Goal: Information Seeking & Learning: Learn about a topic

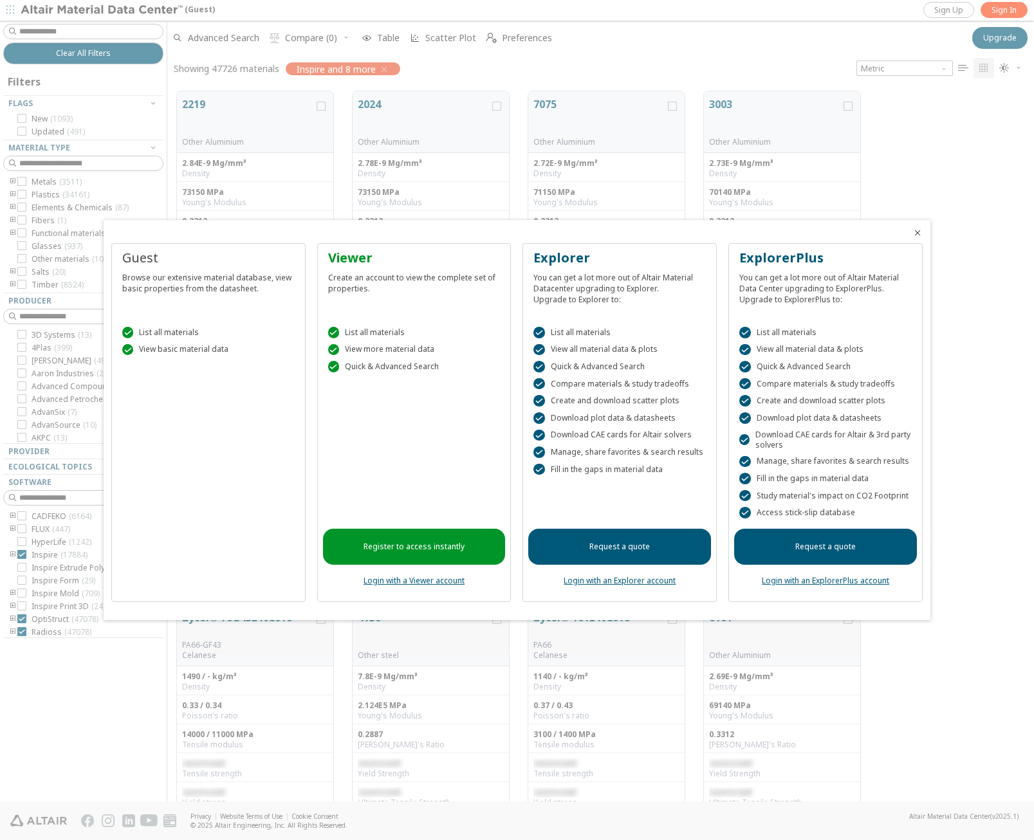
scroll to position [710, 857]
click at [919, 236] on icon "Close" at bounding box center [918, 233] width 10 height 10
click at [919, 236] on div "2219 Other Aluminium 2.84E-9 Mg/mm³ Density 73150 MPa Young's Modulus 0.3312 Po…" at bounding box center [600, 210] width 867 height 257
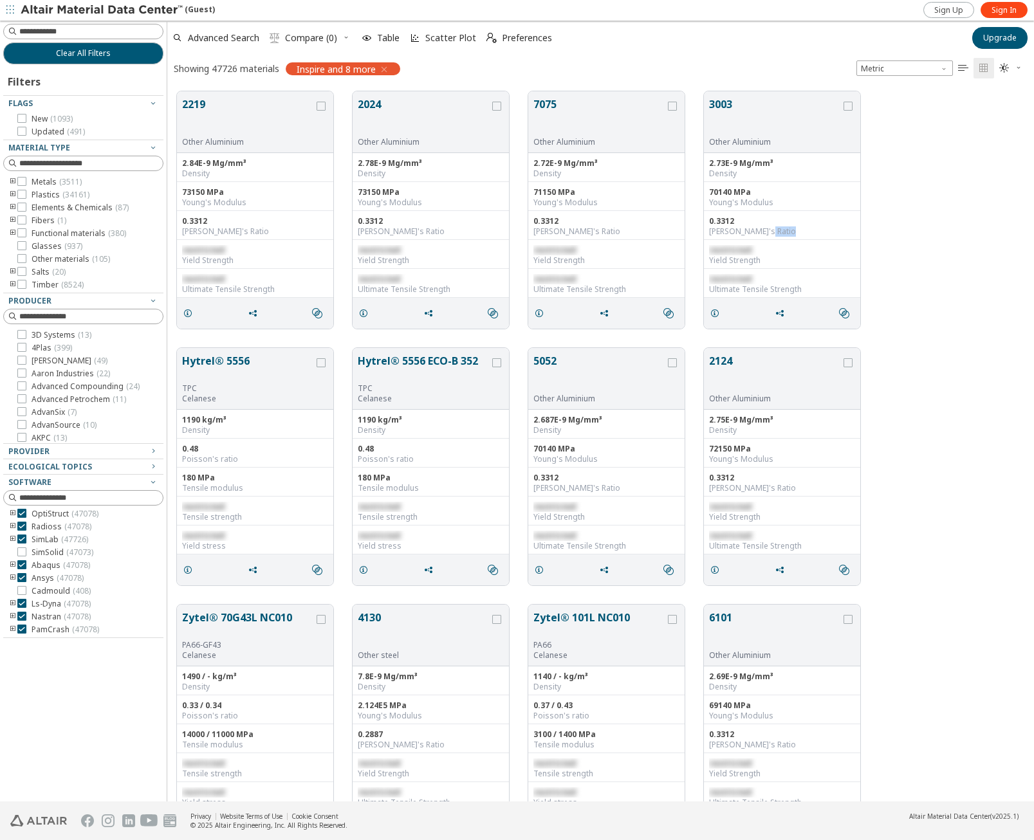
scroll to position [0, 0]
click at [14, 184] on icon "toogle group" at bounding box center [12, 182] width 9 height 10
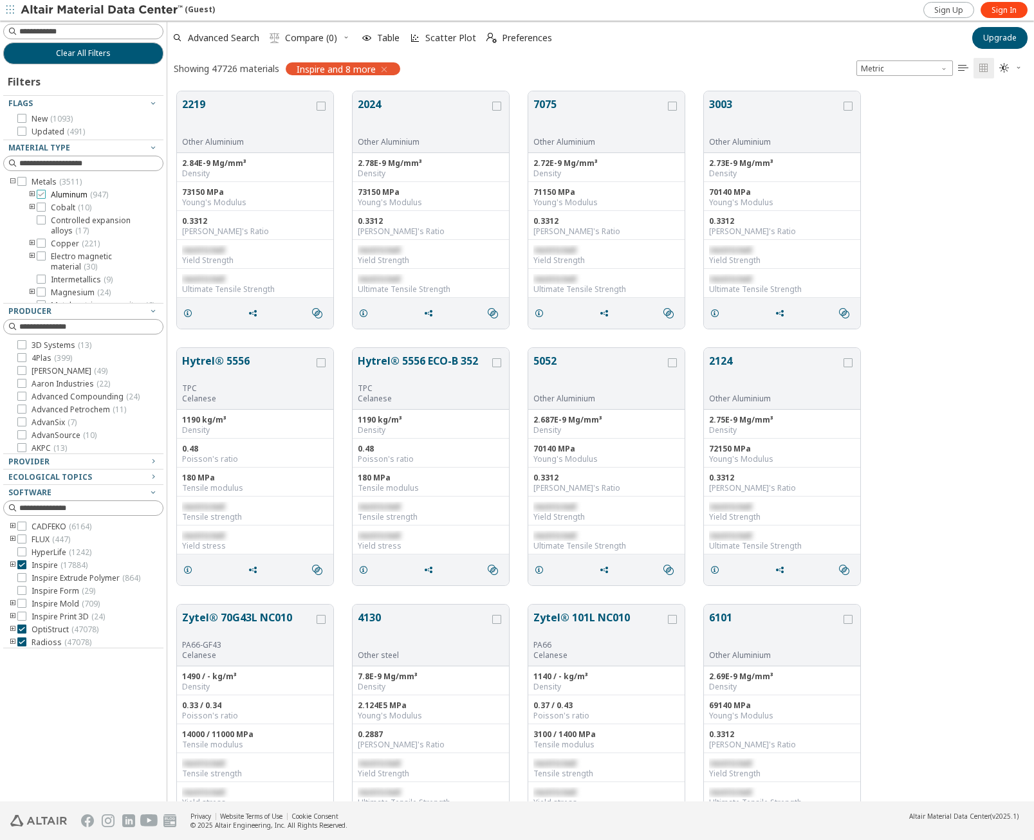
click at [45, 194] on div at bounding box center [41, 194] width 9 height 9
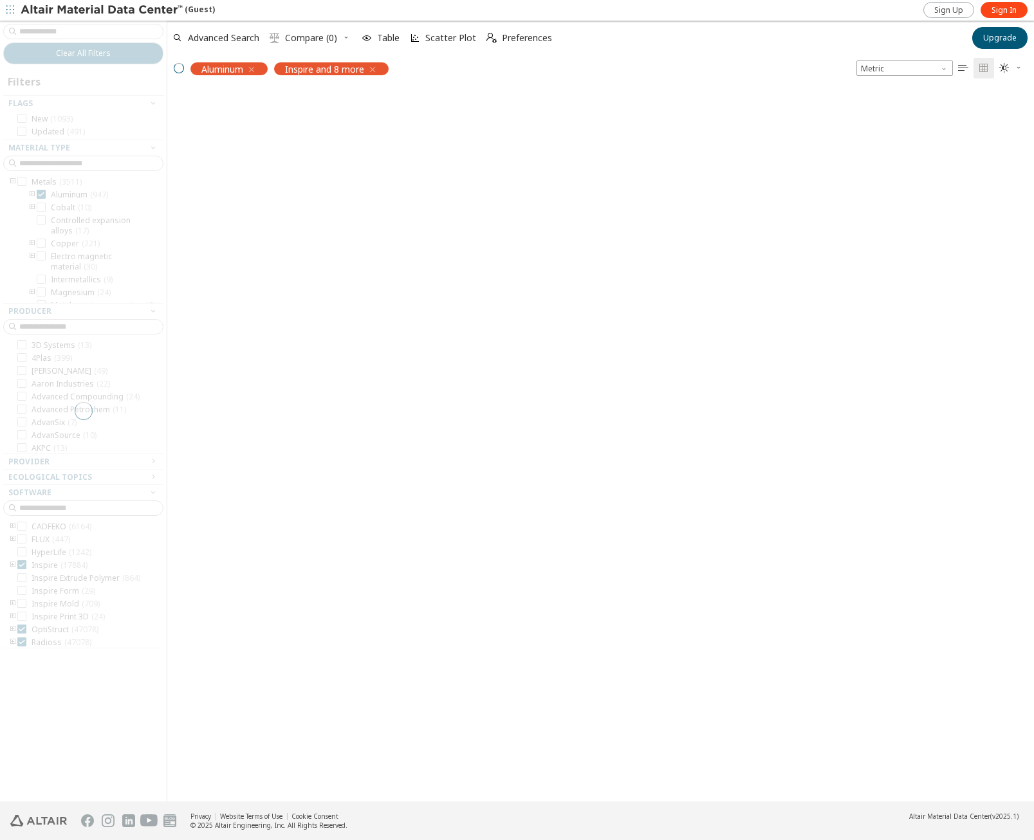
click at [31, 195] on div at bounding box center [83, 411] width 167 height 781
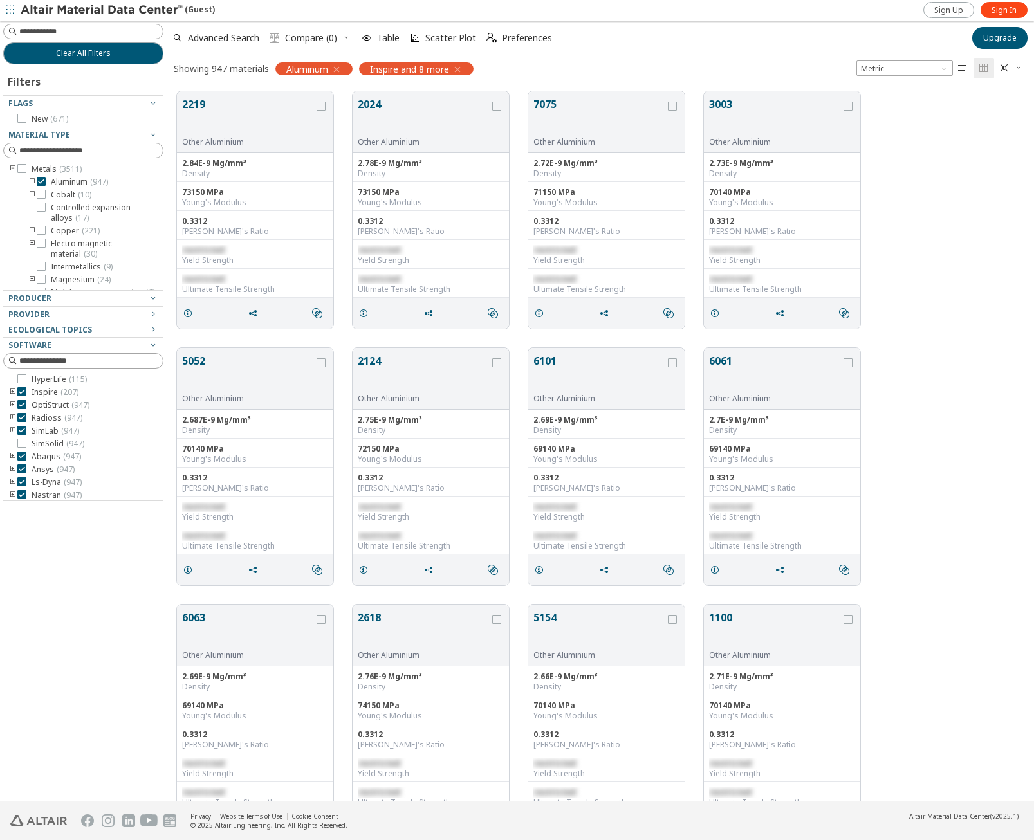
click at [33, 183] on icon "toogle group" at bounding box center [32, 182] width 9 height 10
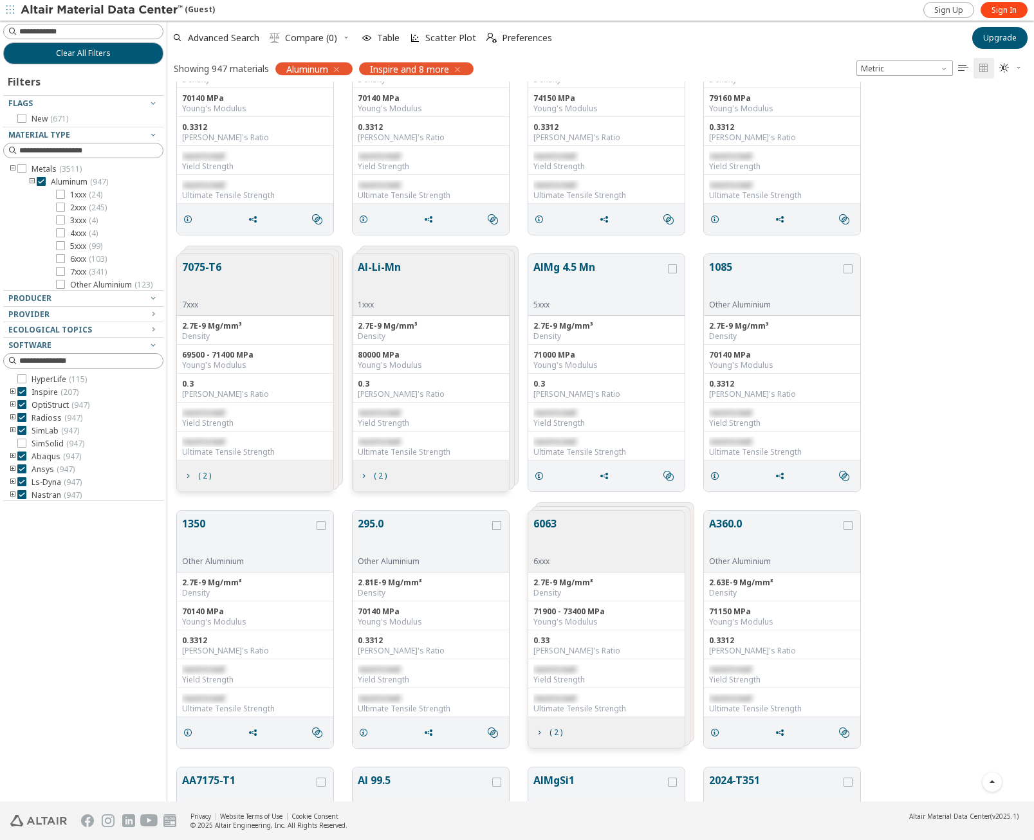
scroll to position [6500, 0]
